Goal: Task Accomplishment & Management: Use online tool/utility

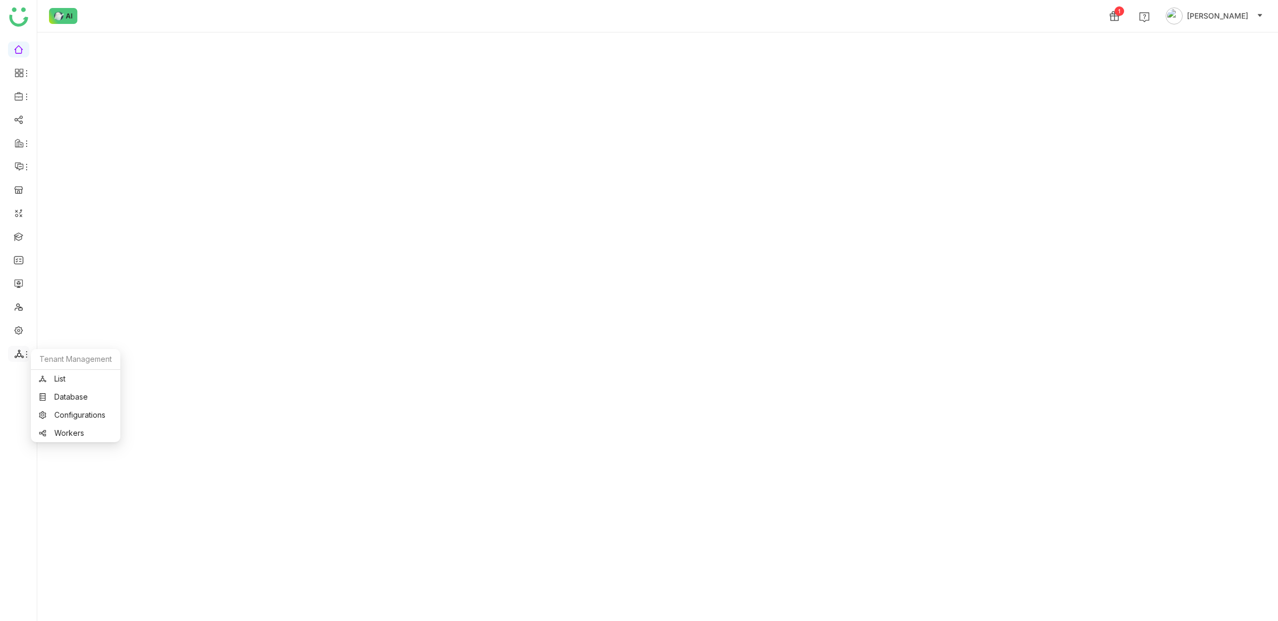
click at [22, 353] on icon at bounding box center [26, 354] width 9 height 9
click at [60, 395] on link "Database" at bounding box center [75, 396] width 73 height 7
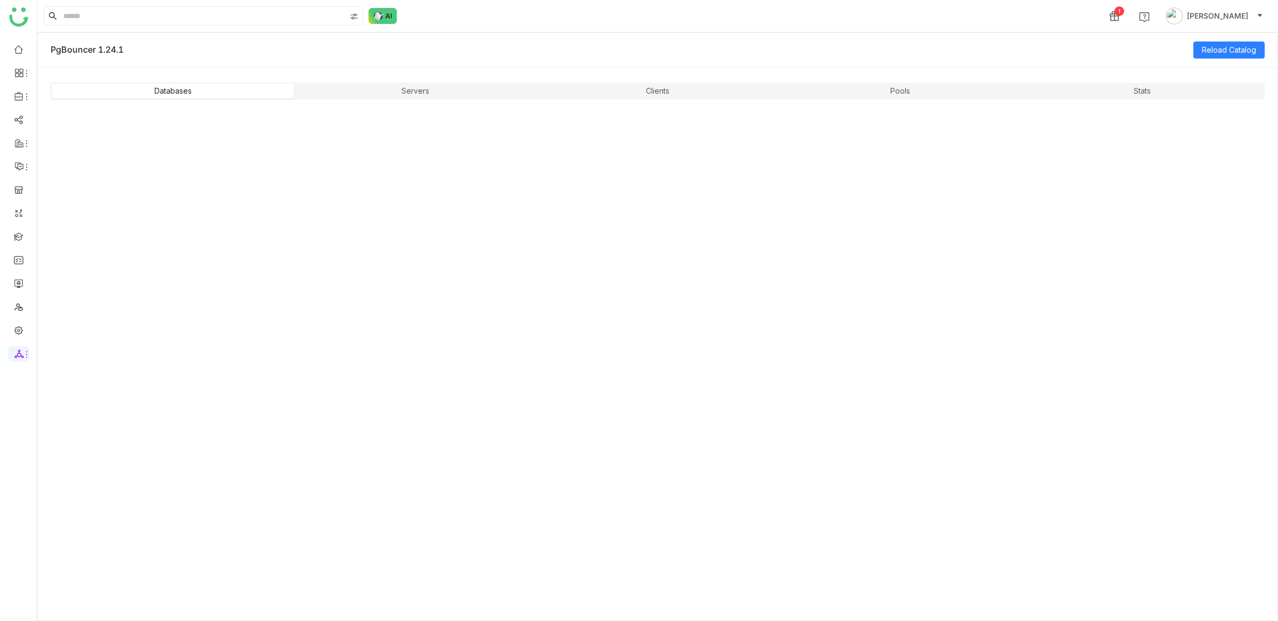
click at [389, 101] on div "Databases Servers Clients Pools Stats" at bounding box center [657, 361] width 1239 height 588
click at [385, 94] on div "Servers" at bounding box center [415, 91] width 242 height 15
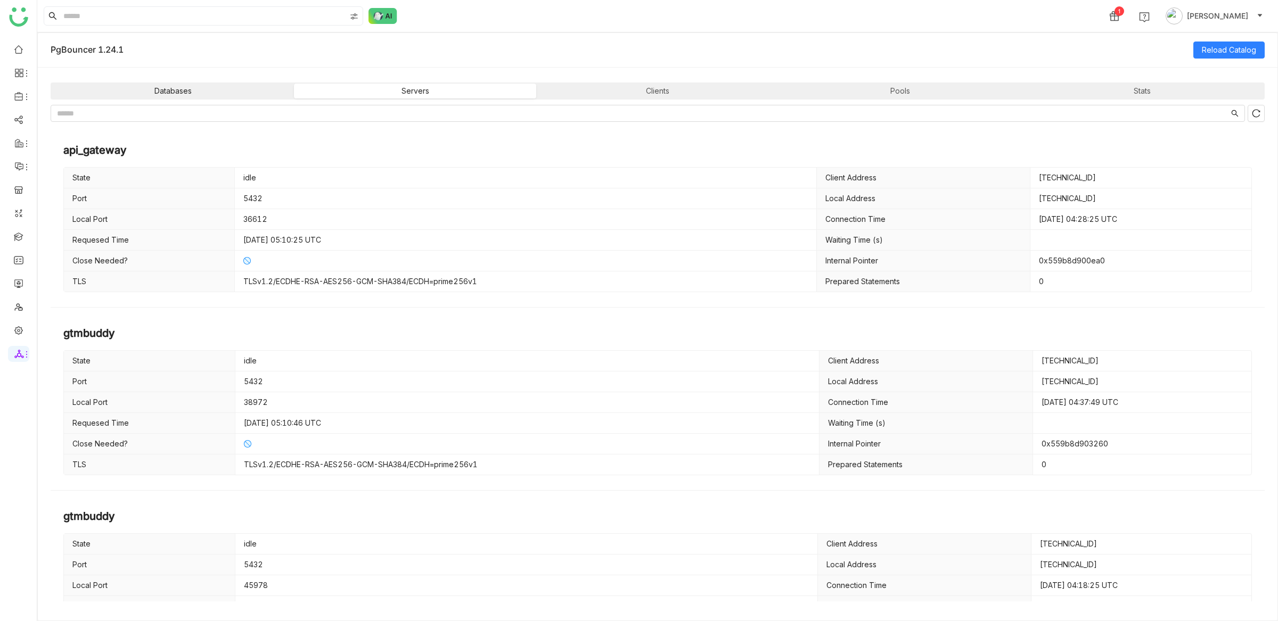
click at [224, 84] on div "Databases" at bounding box center [173, 91] width 242 height 15
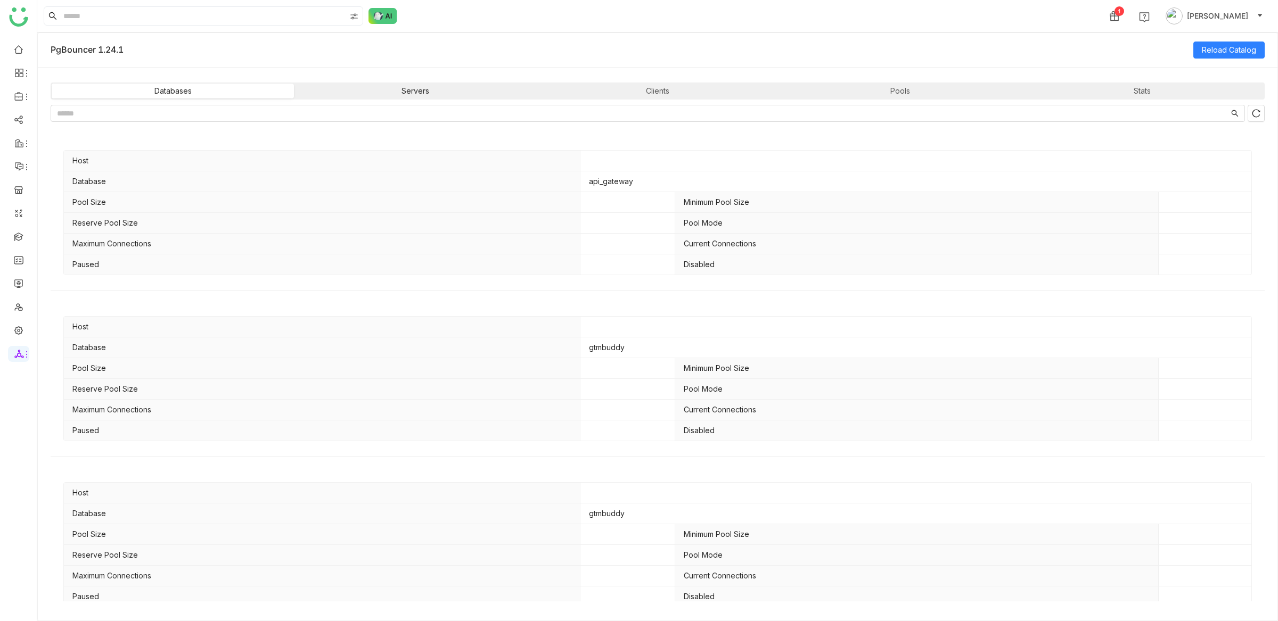
click at [347, 84] on div "Servers" at bounding box center [415, 91] width 242 height 15
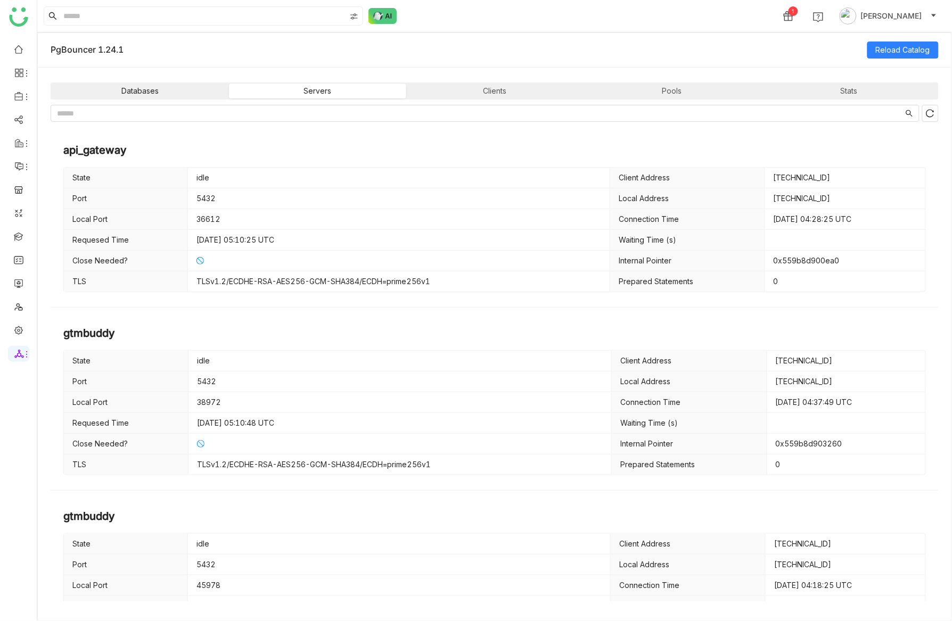
click at [191, 88] on div "Databases" at bounding box center [140, 91] width 177 height 15
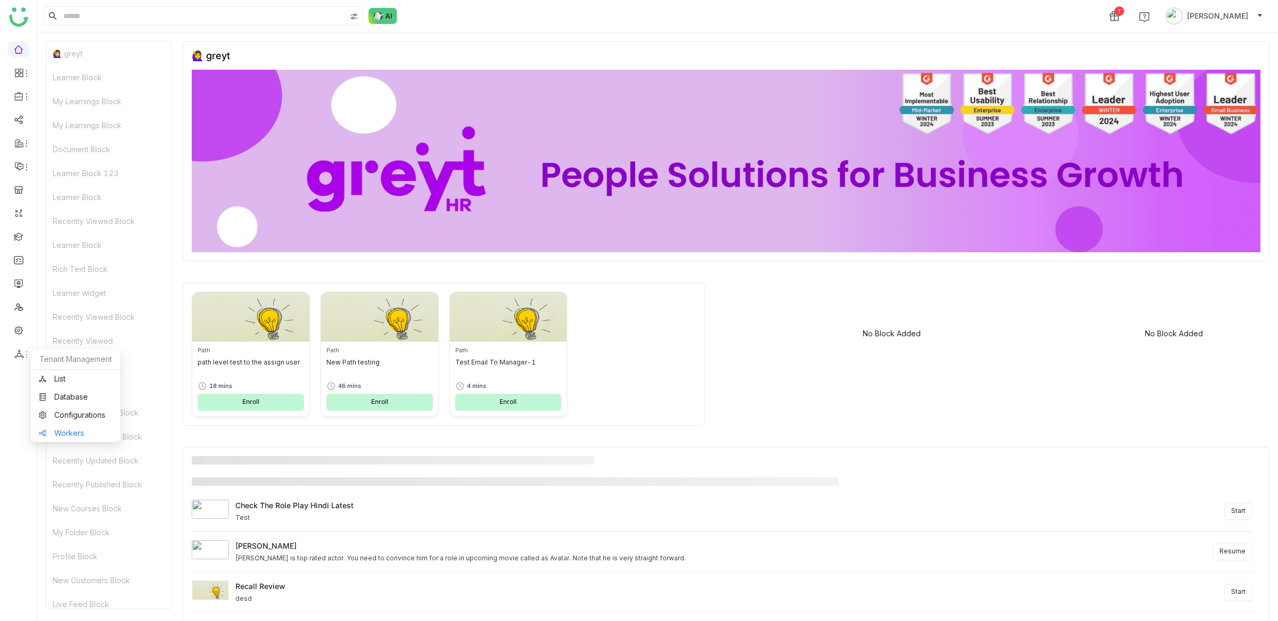
click at [73, 433] on link "Workers" at bounding box center [75, 433] width 73 height 7
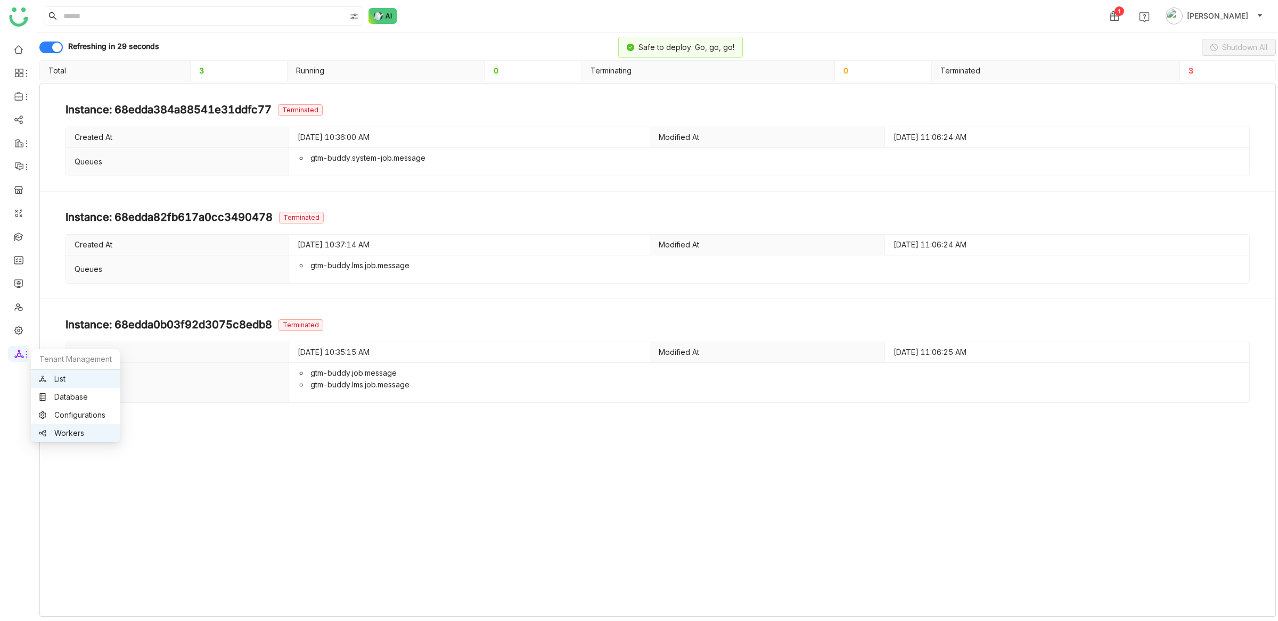
click at [62, 375] on link "List" at bounding box center [75, 378] width 73 height 7
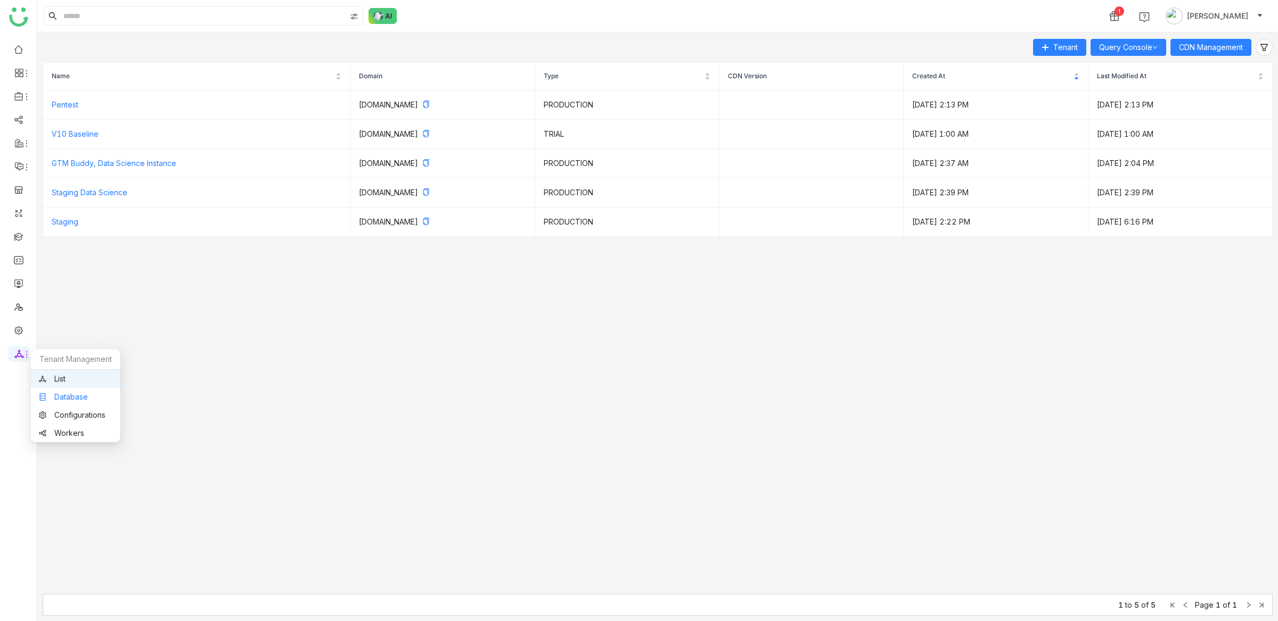
click at [57, 393] on link "Database" at bounding box center [75, 396] width 73 height 7
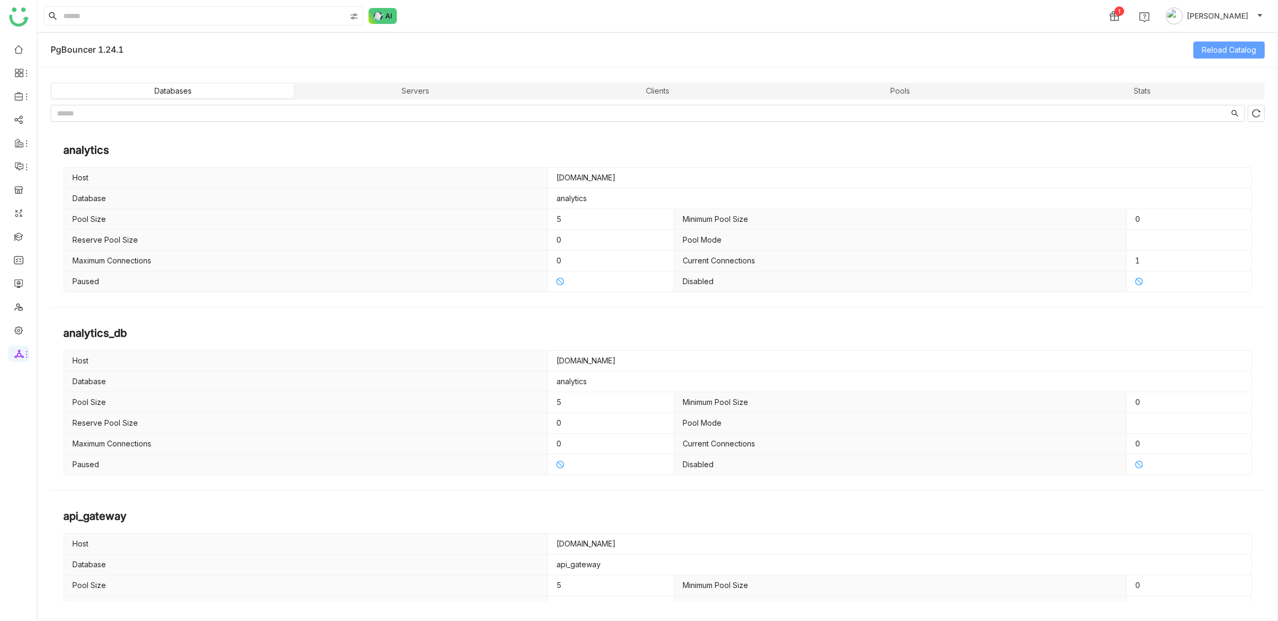
click at [1206, 44] on button "Reload Catalog" at bounding box center [1228, 50] width 71 height 17
click at [1141, 85] on div "Stats" at bounding box center [1142, 91] width 242 height 15
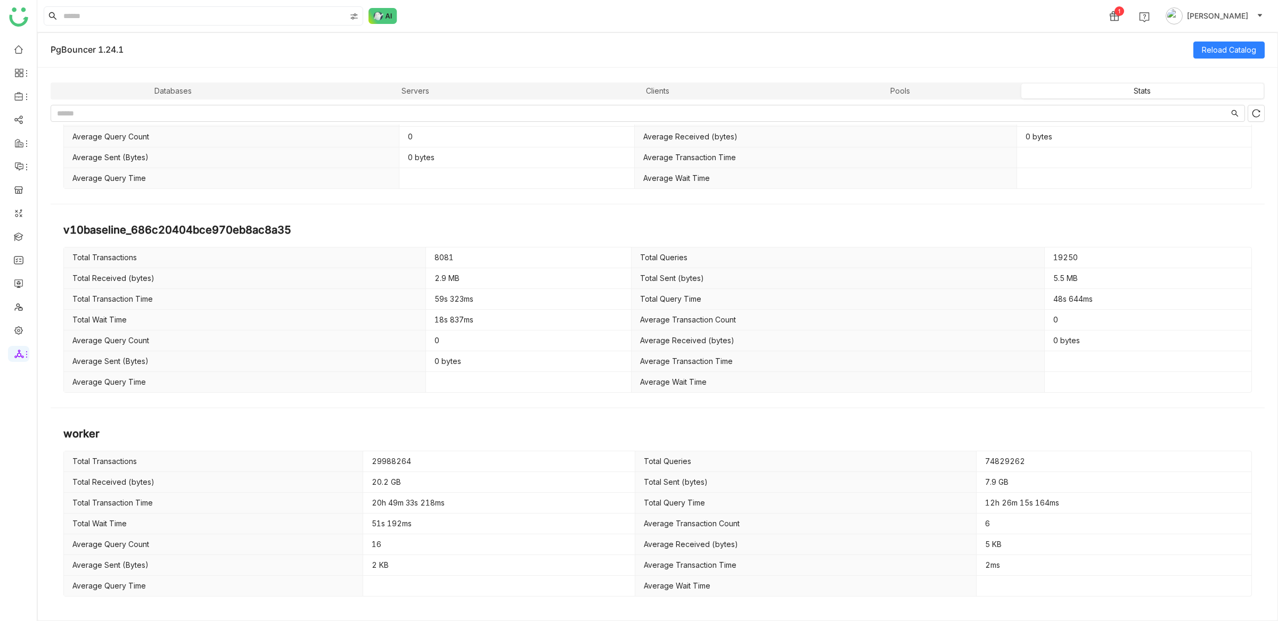
scroll to position [2364, 0]
click at [222, 496] on td "Total Received (bytes)" at bounding box center [213, 485] width 299 height 21
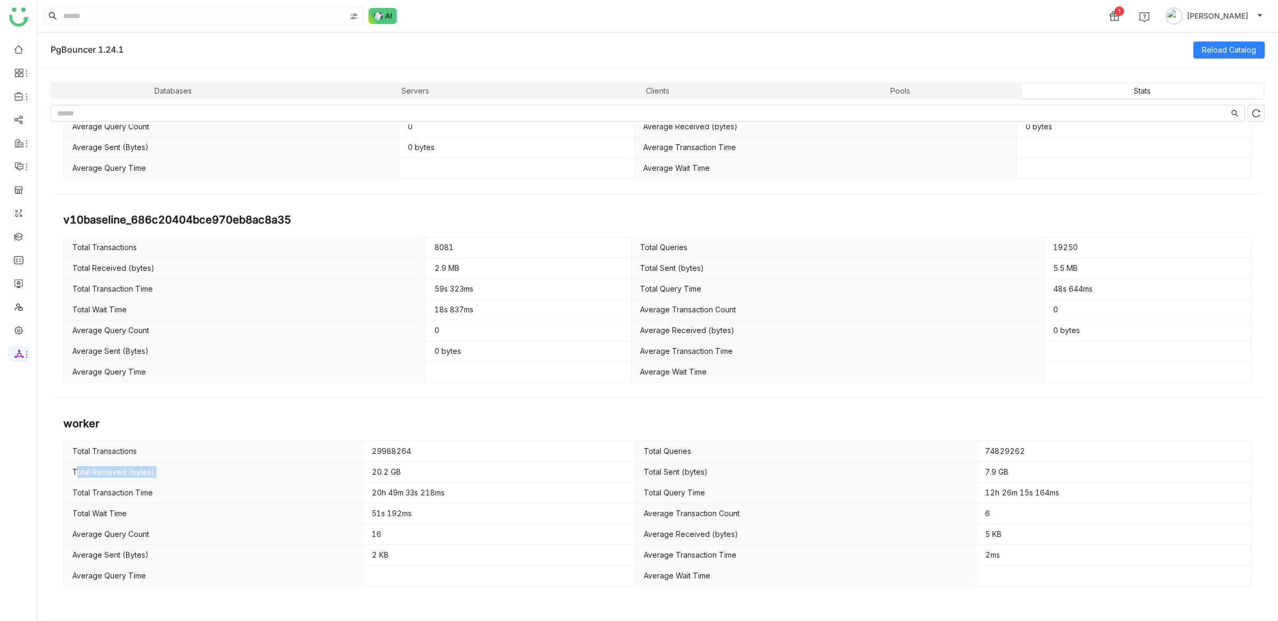
scroll to position [2391, 0]
drag, startPoint x: 1011, startPoint y: 466, endPoint x: 1025, endPoint y: 471, distance: 14.8
click at [1025, 471] on div "7.9 GB" at bounding box center [1114, 472] width 258 height 12
click at [1005, 453] on div "74829262" at bounding box center [1114, 452] width 258 height 12
drag, startPoint x: 1001, startPoint y: 450, endPoint x: 984, endPoint y: 454, distance: 17.3
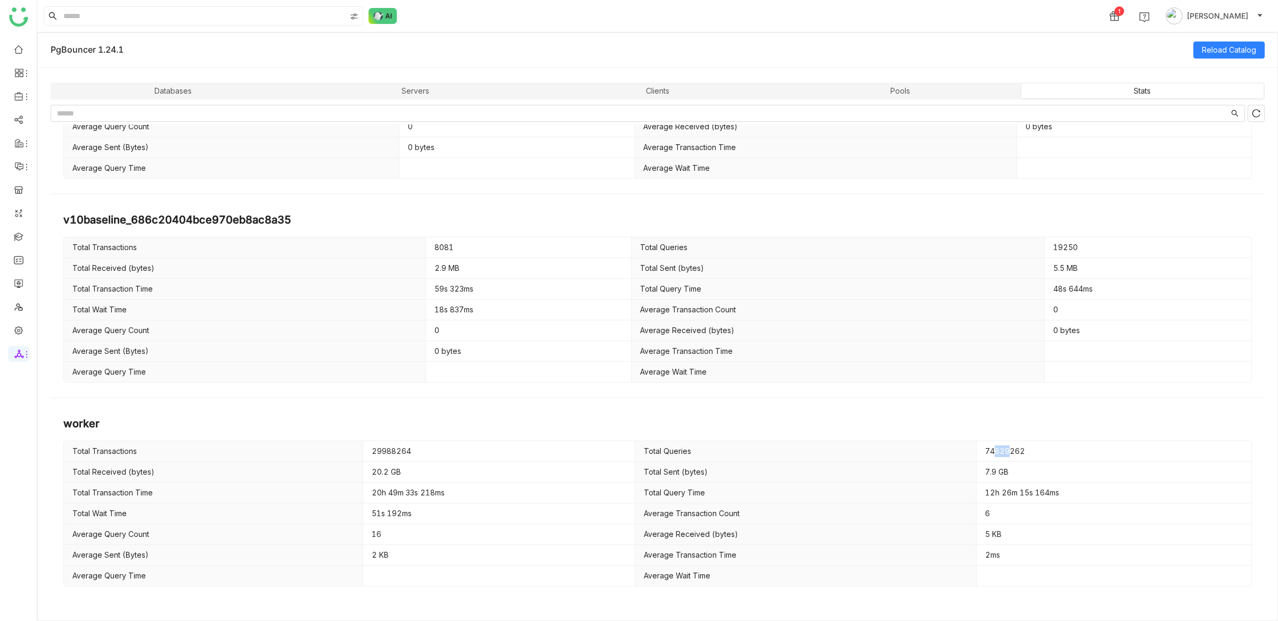
click at [985, 454] on div "74829262" at bounding box center [1114, 452] width 258 height 12
click at [593, 381] on td at bounding box center [528, 372] width 205 height 21
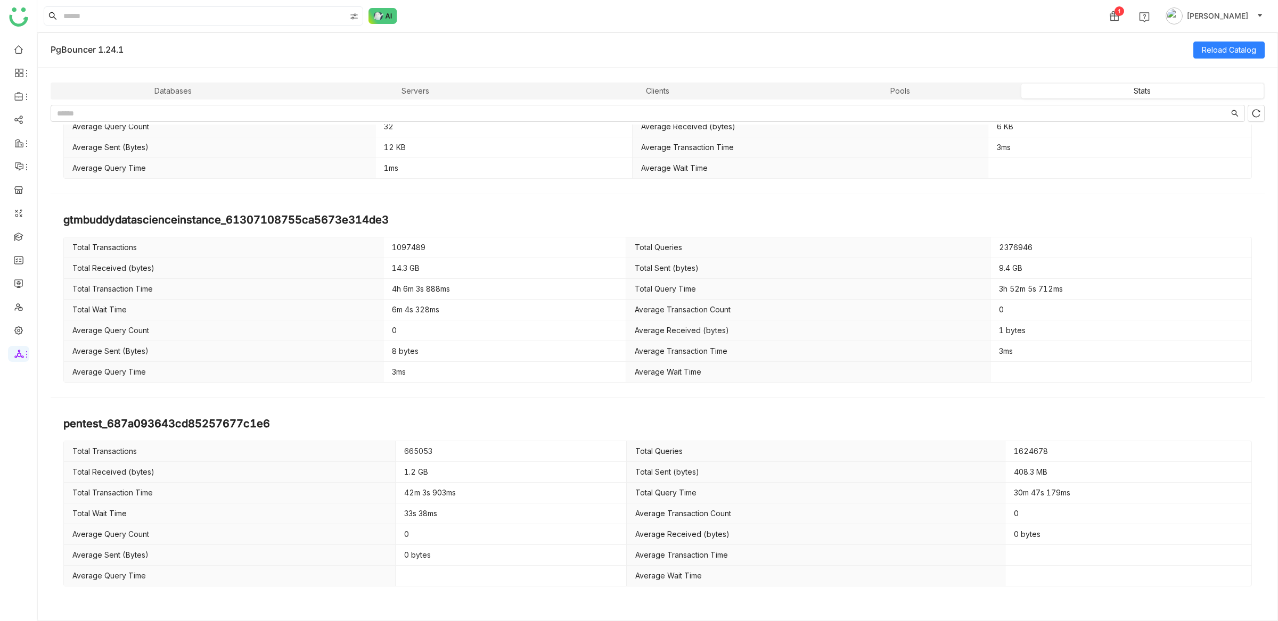
scroll to position [1192, 0]
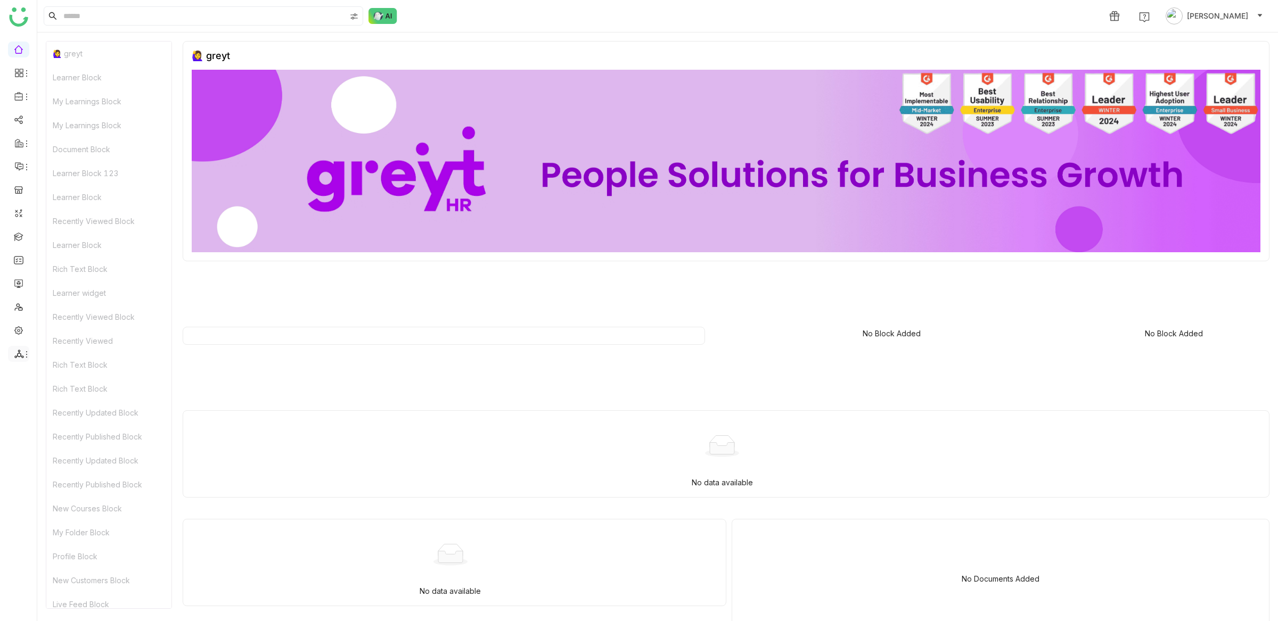
click at [20, 346] on li at bounding box center [18, 354] width 21 height 16
click at [21, 351] on icon at bounding box center [19, 354] width 10 height 10
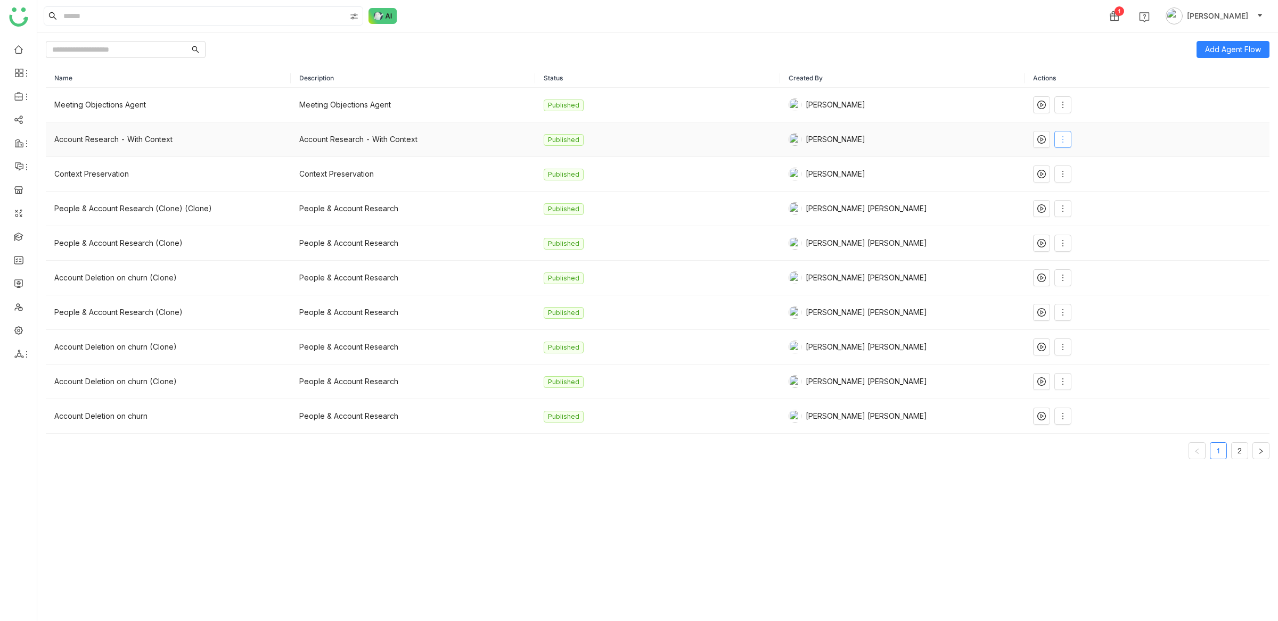
click at [1054, 142] on button at bounding box center [1062, 139] width 17 height 17
click at [1060, 161] on span "Edit" at bounding box center [1062, 162] width 20 height 12
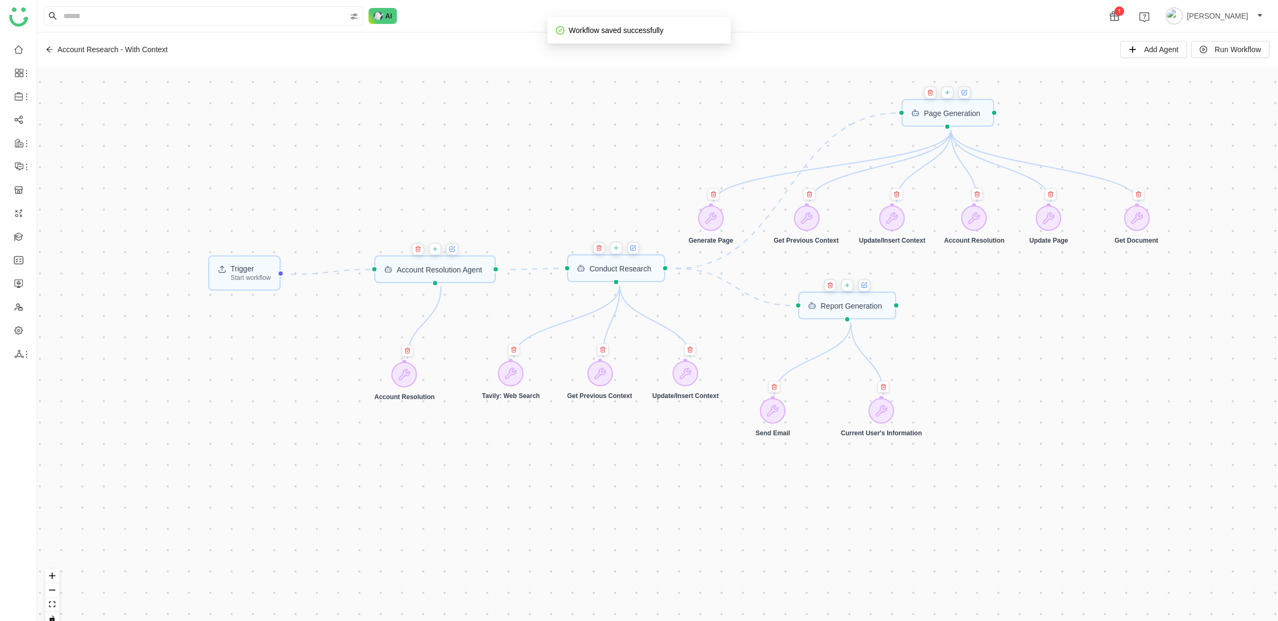
drag, startPoint x: 266, startPoint y: 248, endPoint x: 697, endPoint y: 304, distance: 434.3
click at [697, 304] on div "Trigger Start workflow Page Generation Account Resolution Agent Report Generati…" at bounding box center [657, 351] width 1240 height 568
click at [459, 253] on button at bounding box center [456, 247] width 13 height 13
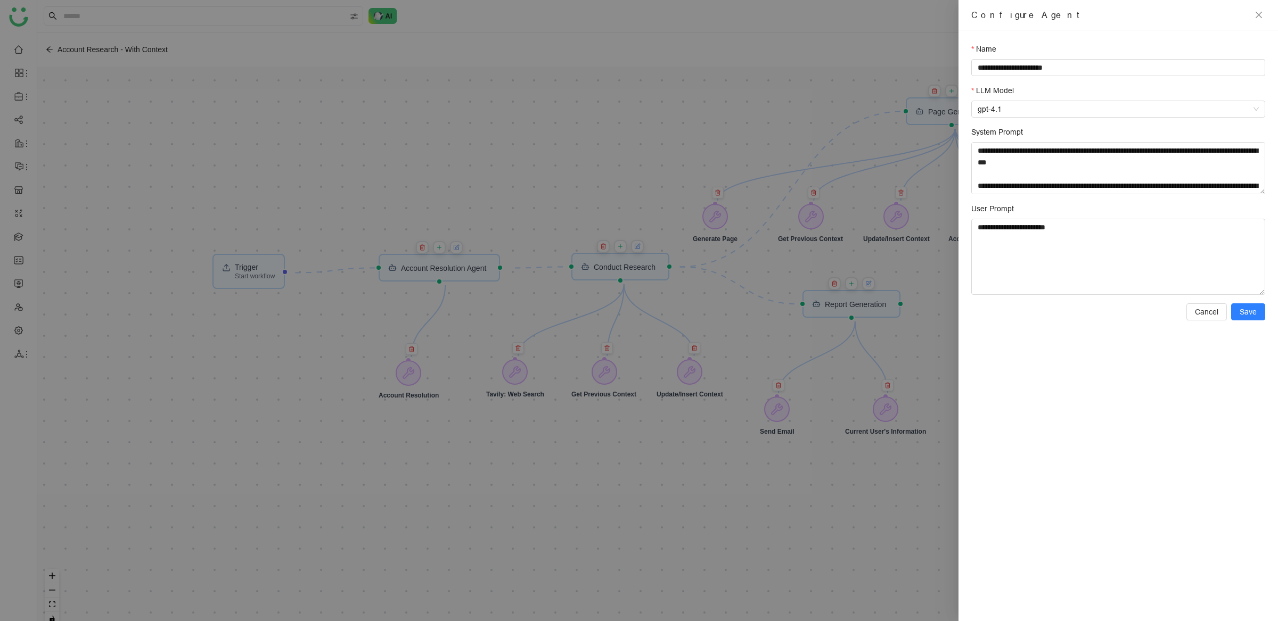
click at [611, 281] on div at bounding box center [639, 310] width 1278 height 621
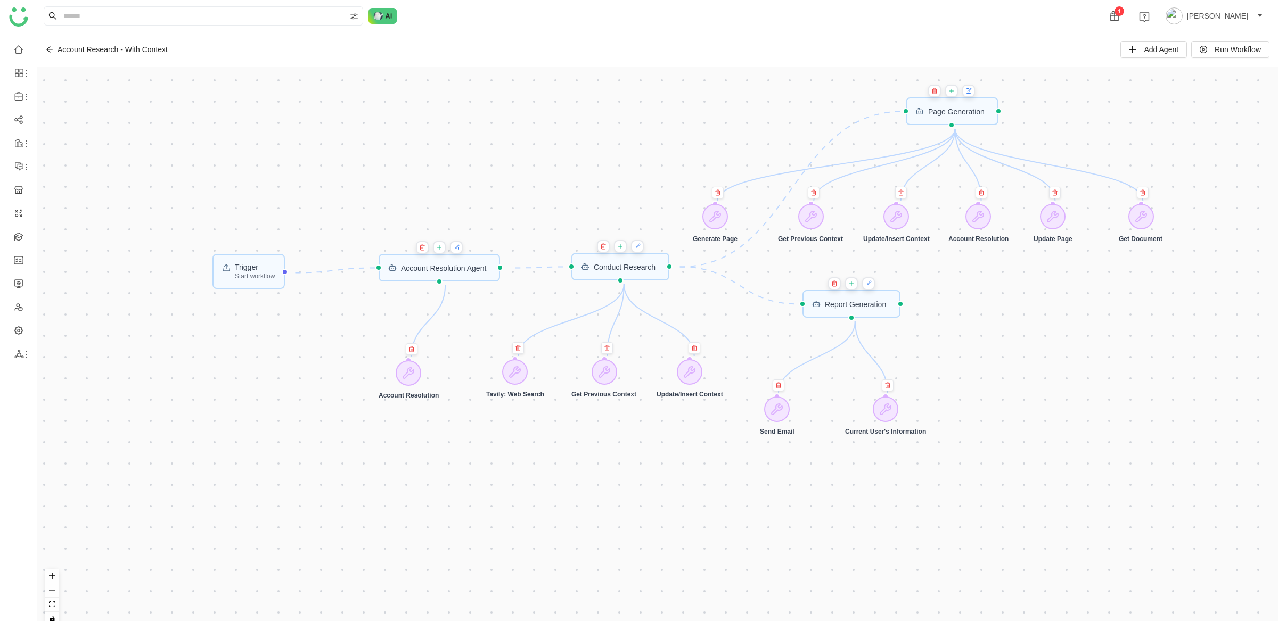
click at [644, 246] on button at bounding box center [637, 246] width 13 height 13
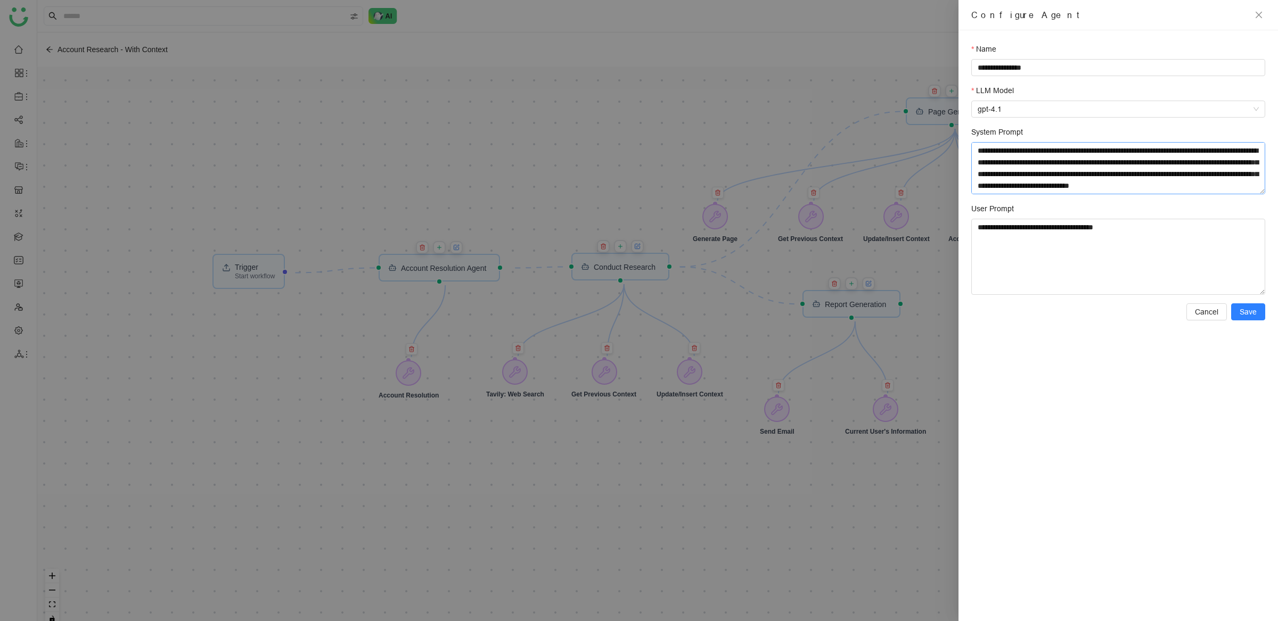
click at [1011, 192] on textarea "System Prompt" at bounding box center [1118, 168] width 294 height 52
click at [559, 459] on div at bounding box center [639, 310] width 1278 height 621
